Goal: Complete application form

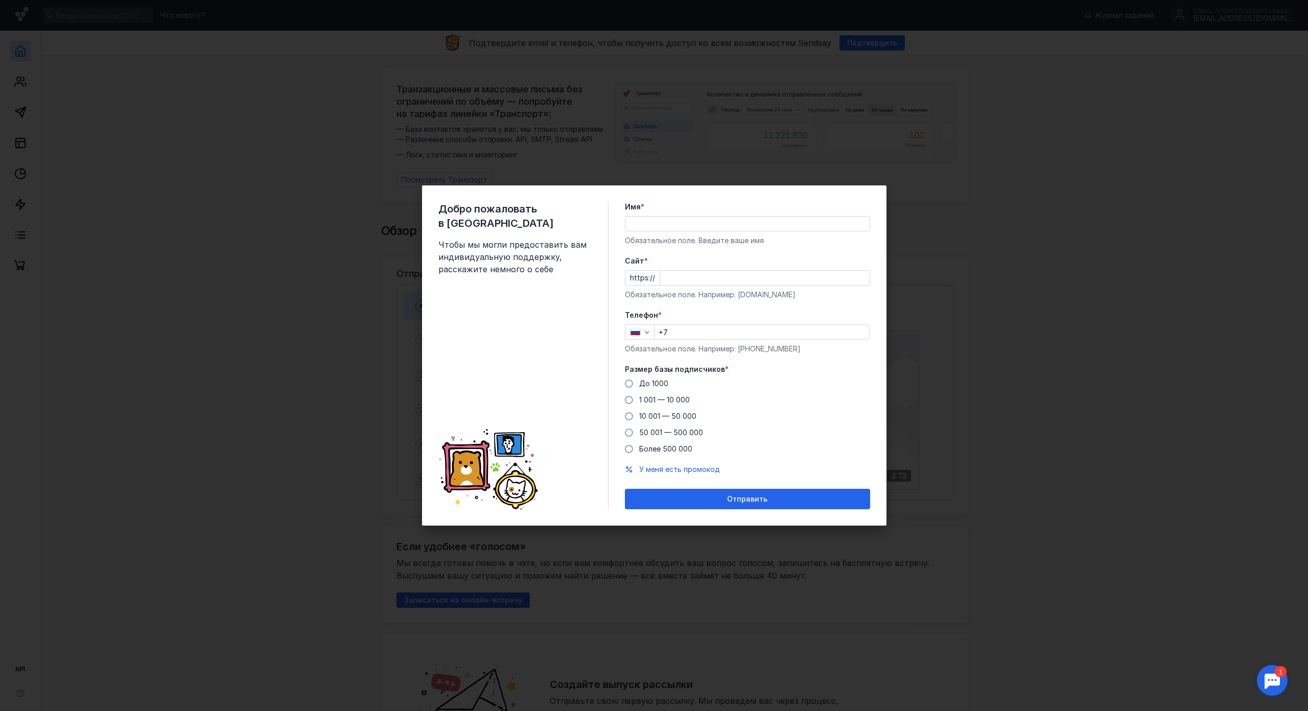
drag, startPoint x: 1086, startPoint y: 234, endPoint x: 1076, endPoint y: 237, distance: 9.9
click at [1087, 236] on div "Добро пожаловать в Sendsay Чтобы мы могли предоставить вам индивидуальную подде…" at bounding box center [654, 355] width 1308 height 711
click at [685, 217] on input "Имя *" at bounding box center [747, 224] width 244 height 14
drag, startPoint x: 745, startPoint y: 200, endPoint x: 663, endPoint y: 194, distance: 82.0
click at [663, 217] on input "[PERSON_NAME]" at bounding box center [747, 224] width 244 height 14
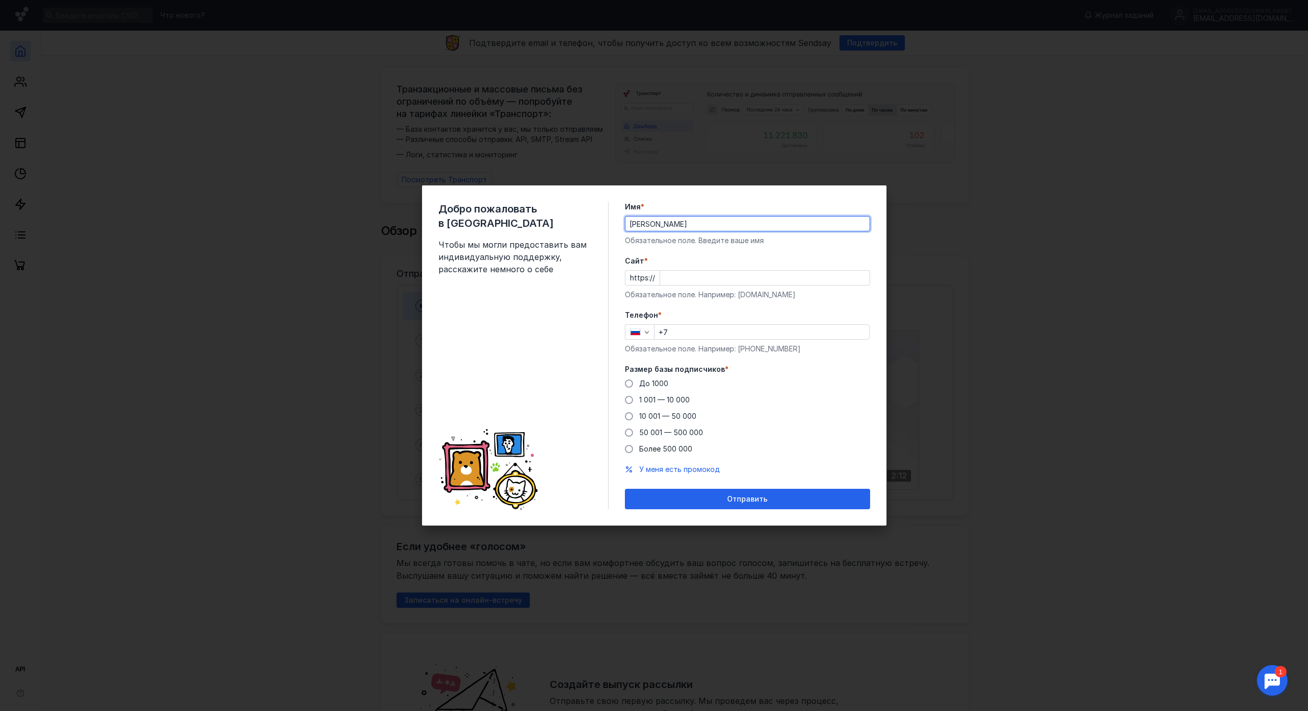
type input "[PERSON_NAME]"
click at [789, 364] on label "Размер базы подписчиков *" at bounding box center [747, 369] width 245 height 10
click at [725, 325] on input "+7" at bounding box center [761, 332] width 215 height 14
type input "[PHONE_NUMBER]"
click at [639, 379] on div "До 1000" at bounding box center [653, 384] width 29 height 10
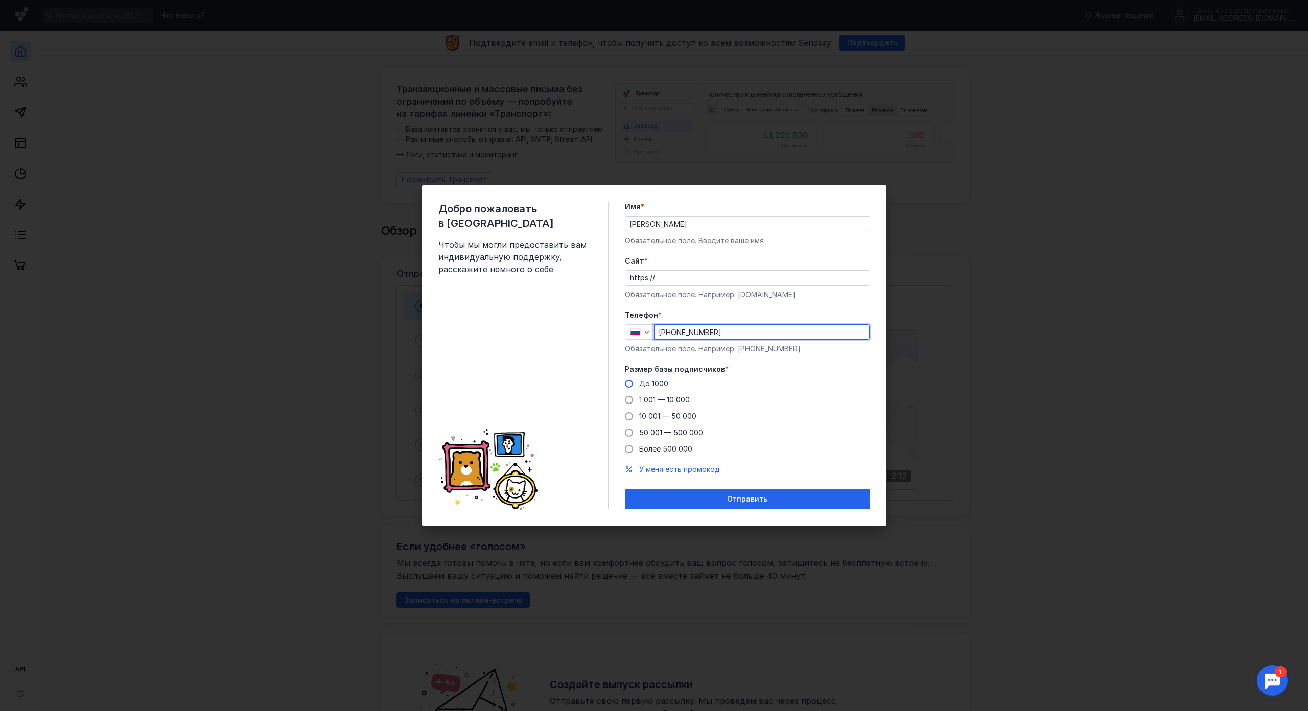
click at [0, 0] on input "До 1000" at bounding box center [0, 0] width 0 height 0
drag, startPoint x: 750, startPoint y: 464, endPoint x: 740, endPoint y: 293, distance: 172.0
click at [740, 303] on form "Имя * [PERSON_NAME] поле. Введите ваше имя [PERSON_NAME] * https:// Обязательно…" at bounding box center [747, 356] width 245 height 308
click at [722, 271] on input "Cайт *" at bounding box center [764, 278] width 209 height 14
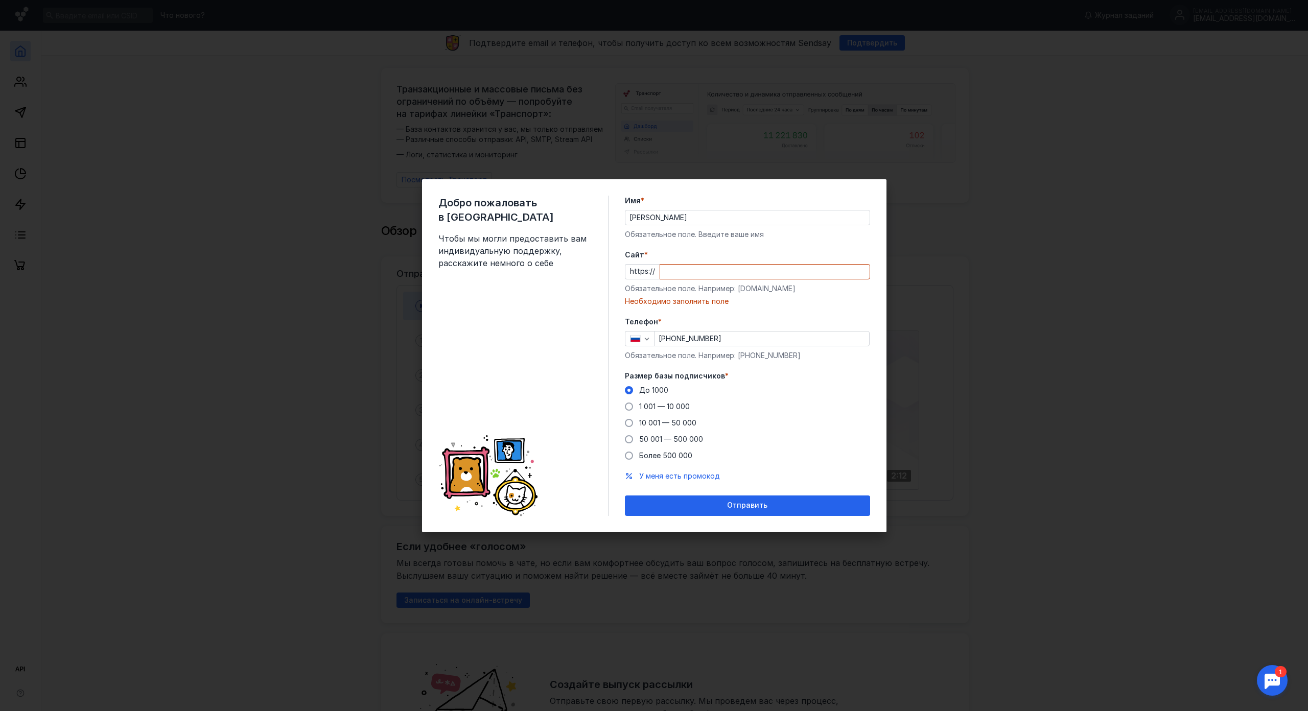
click at [642, 250] on div "Cайт * https:// Обязательное поле. Например: [DOMAIN_NAME] Необходимо заполнить…" at bounding box center [747, 278] width 245 height 57
click at [668, 265] on input "Cайт *" at bounding box center [764, 272] width 209 height 14
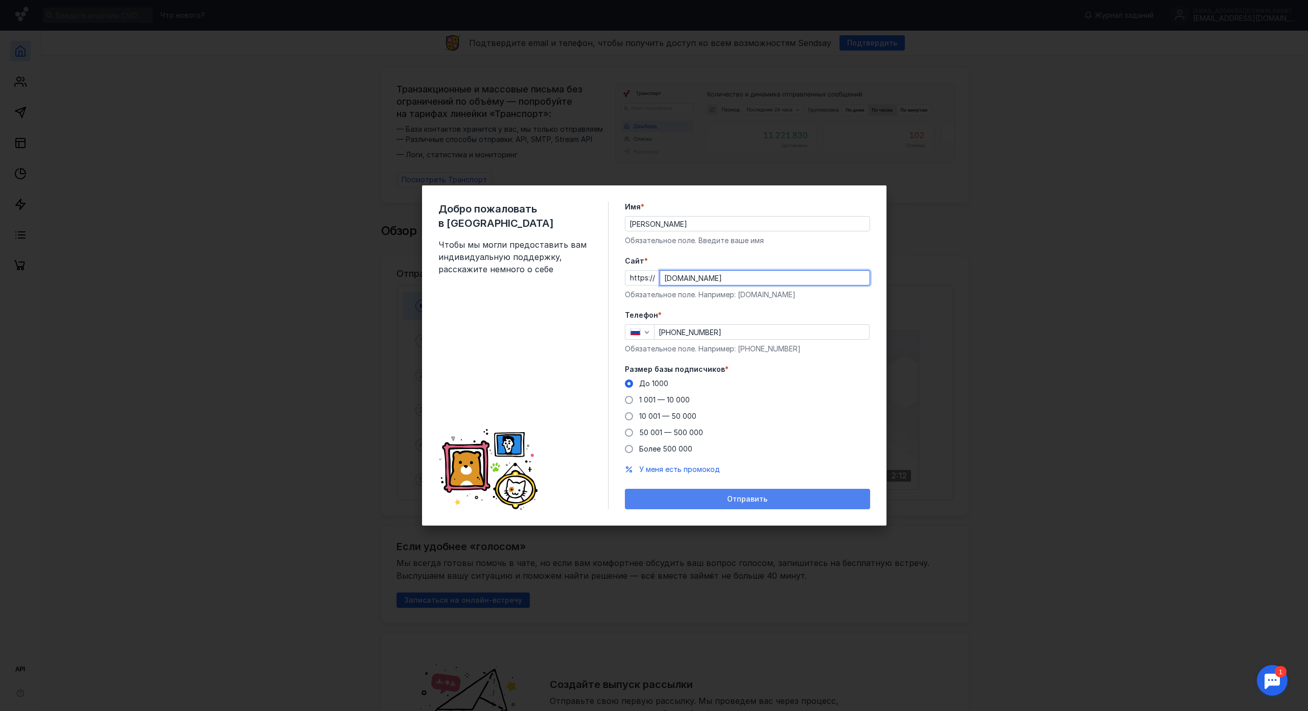
type input "[DOMAIN_NAME]"
click at [794, 495] on div "Отправить" at bounding box center [747, 499] width 235 height 9
